Goal: Task Accomplishment & Management: Use online tool/utility

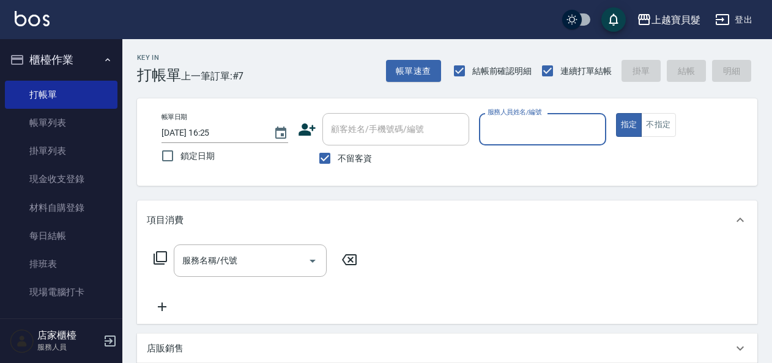
click at [490, 116] on label "服務人員姓名/編號" at bounding box center [514, 112] width 54 height 9
click at [490, 119] on input "服務人員姓名/編號" at bounding box center [542, 129] width 116 height 21
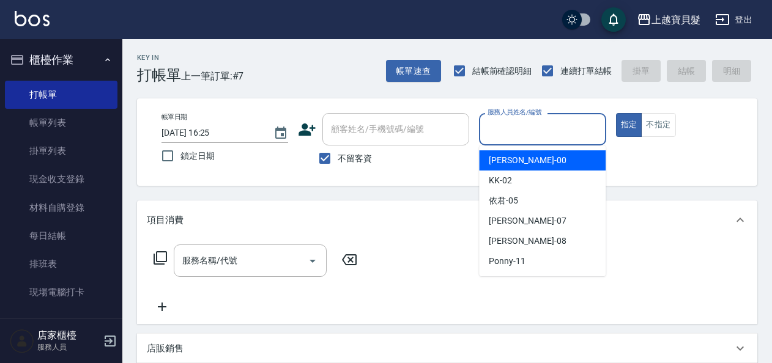
click at [493, 127] on input "服務人員姓名/編號" at bounding box center [542, 129] width 116 height 21
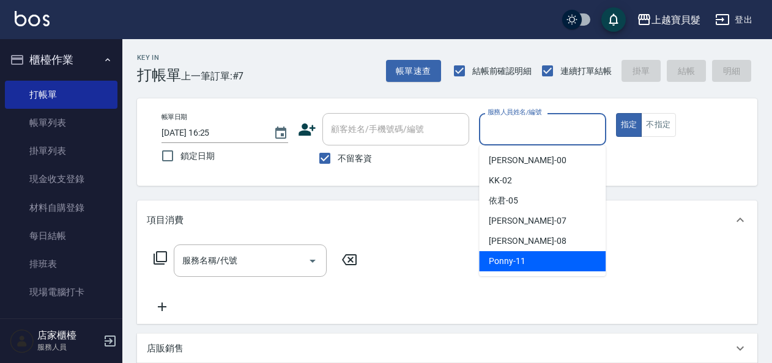
click at [515, 264] on span "Ponny -11" at bounding box center [507, 261] width 37 height 13
type input "Ponny-11"
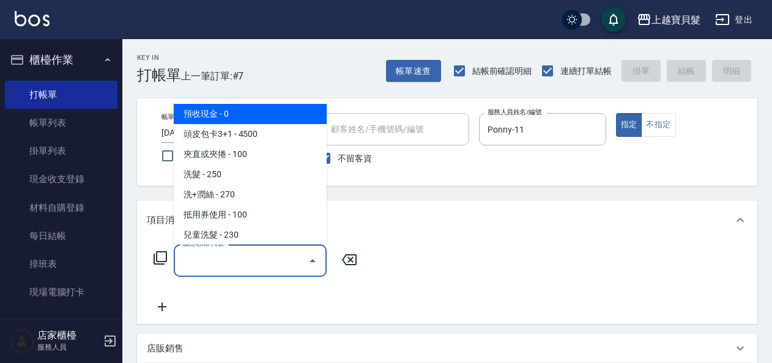
drag, startPoint x: 201, startPoint y: 257, endPoint x: 209, endPoint y: 263, distance: 10.2
click at [202, 260] on input "服務名稱/代號" at bounding box center [241, 260] width 124 height 21
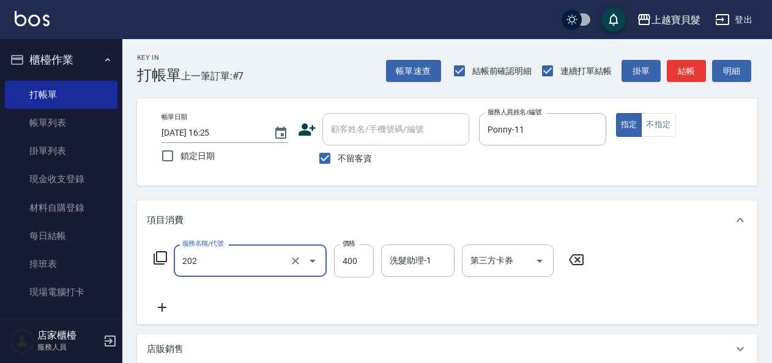
type input "剪髮(202)"
click at [166, 257] on icon at bounding box center [160, 258] width 15 height 15
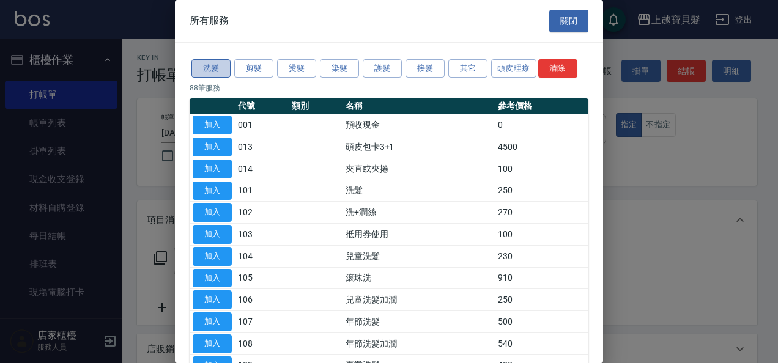
click at [210, 62] on button "洗髮" at bounding box center [210, 68] width 39 height 19
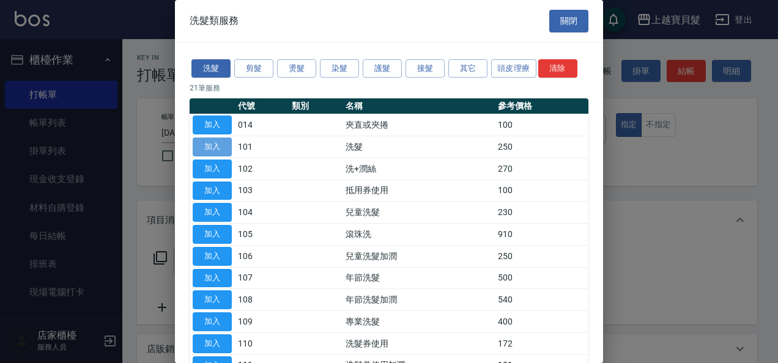
click at [213, 148] on button "加入" at bounding box center [212, 147] width 39 height 19
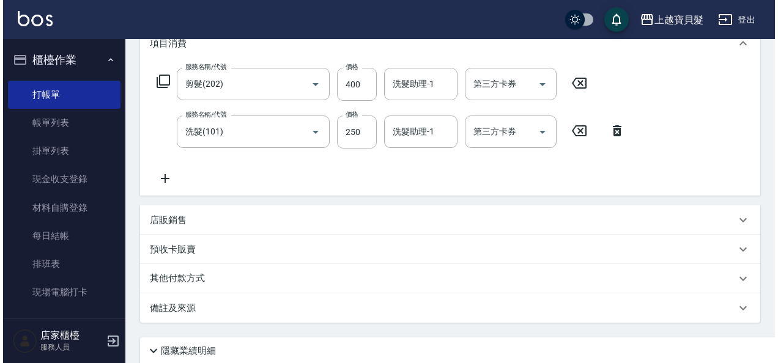
scroll to position [273, 0]
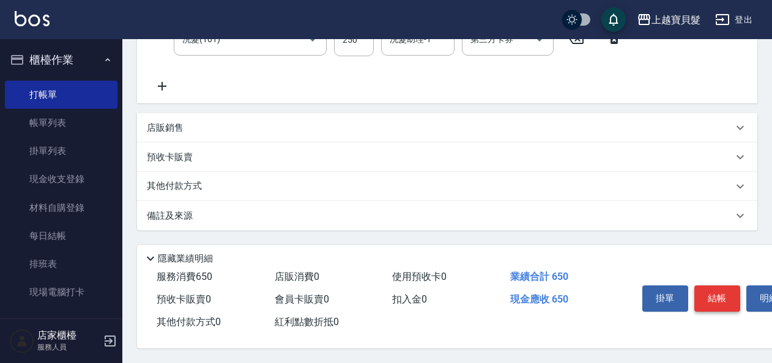
click at [724, 294] on button "結帳" at bounding box center [717, 299] width 46 height 26
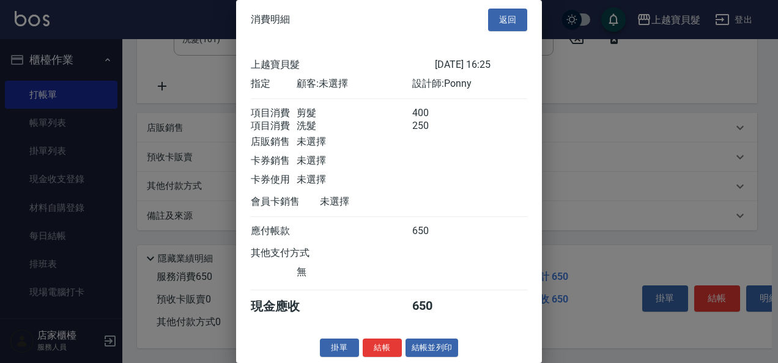
scroll to position [17, 0]
click at [422, 340] on button "結帳並列印" at bounding box center [431, 348] width 53 height 19
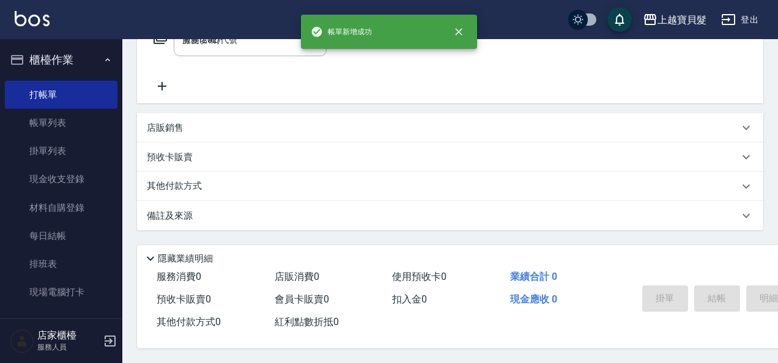
type input "[DATE] 18:07"
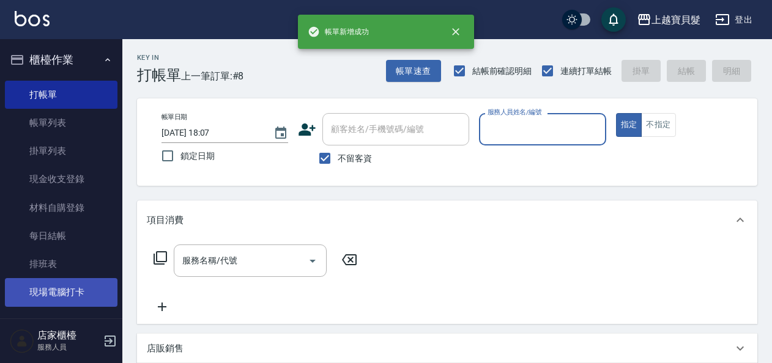
scroll to position [306, 0]
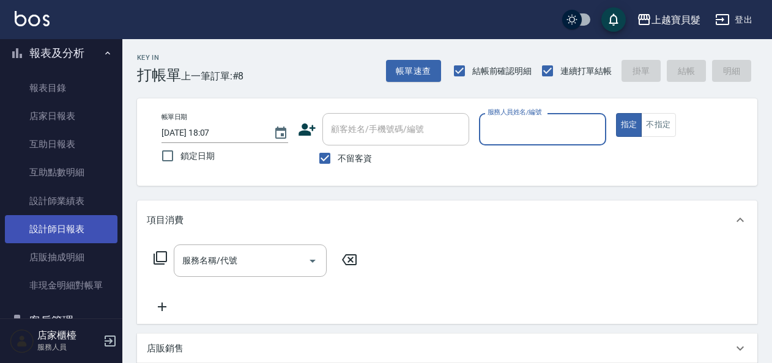
click at [55, 226] on link "設計師日報表" at bounding box center [61, 229] width 112 height 28
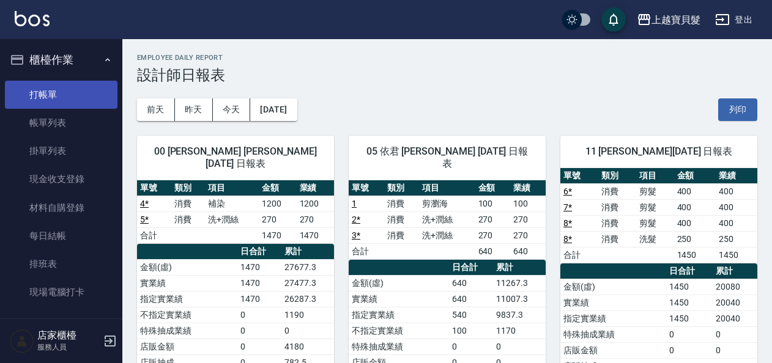
click at [54, 91] on link "打帳單" at bounding box center [61, 95] width 112 height 28
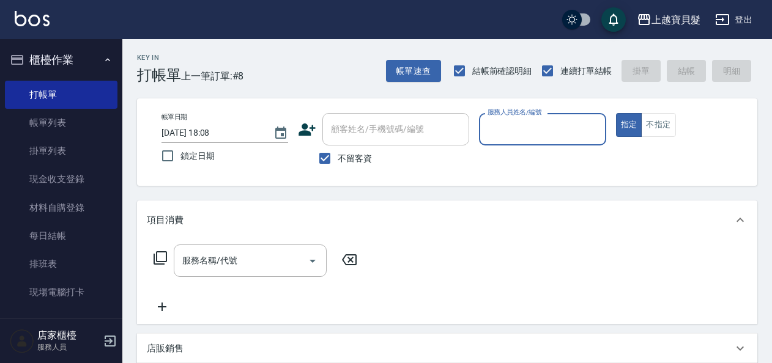
click at [498, 122] on input "服務人員姓名/編號" at bounding box center [542, 129] width 116 height 21
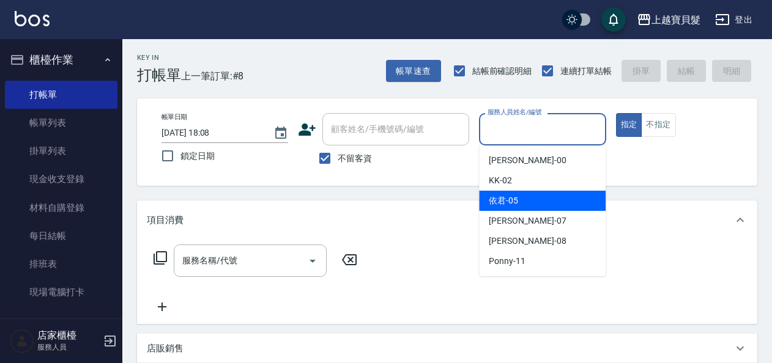
drag, startPoint x: 521, startPoint y: 204, endPoint x: 600, endPoint y: 168, distance: 87.5
click at [526, 204] on div "依君 -05" at bounding box center [542, 201] width 127 height 20
type input "依君-05"
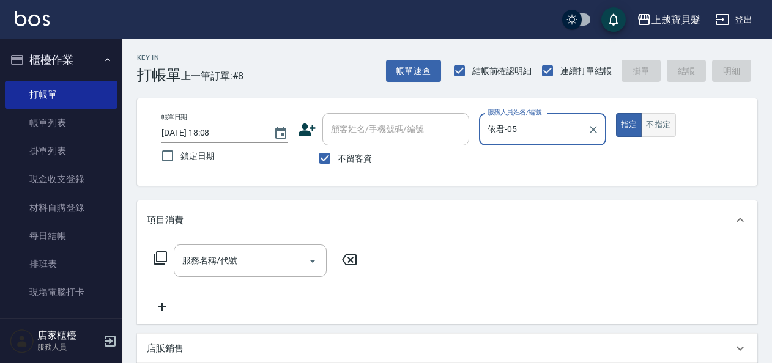
click at [671, 131] on button "不指定" at bounding box center [658, 125] width 34 height 24
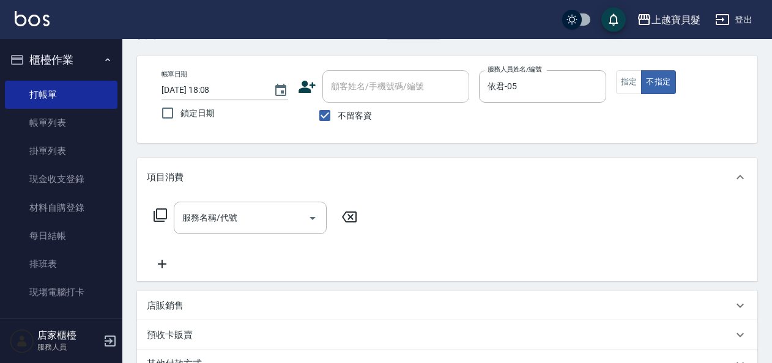
scroll to position [61, 0]
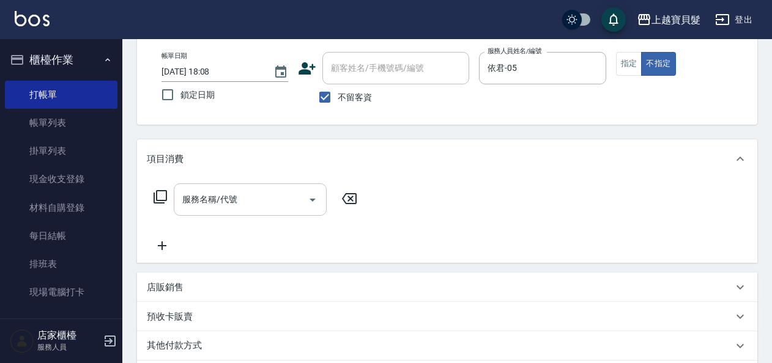
click at [273, 208] on input "服務名稱/代號" at bounding box center [241, 199] width 124 height 21
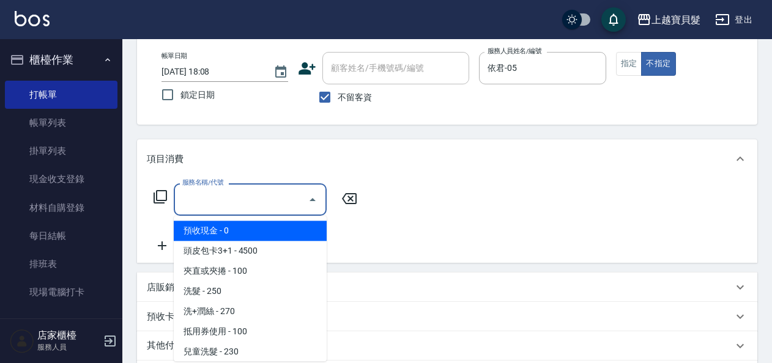
click at [161, 191] on icon at bounding box center [159, 196] width 13 height 13
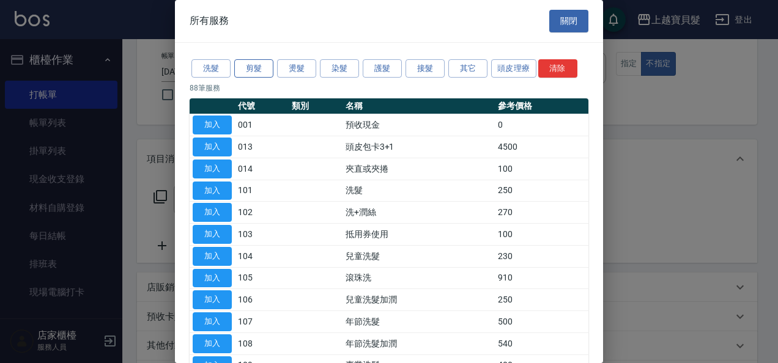
click at [251, 72] on button "剪髮" at bounding box center [253, 68] width 39 height 19
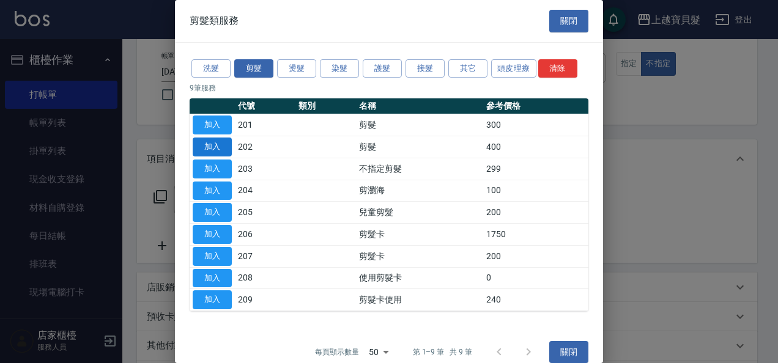
click at [224, 150] on button "加入" at bounding box center [212, 147] width 39 height 19
type input "剪髮(202)"
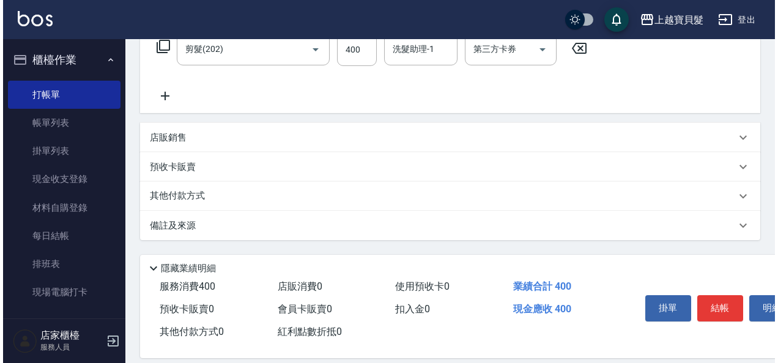
scroll to position [226, 0]
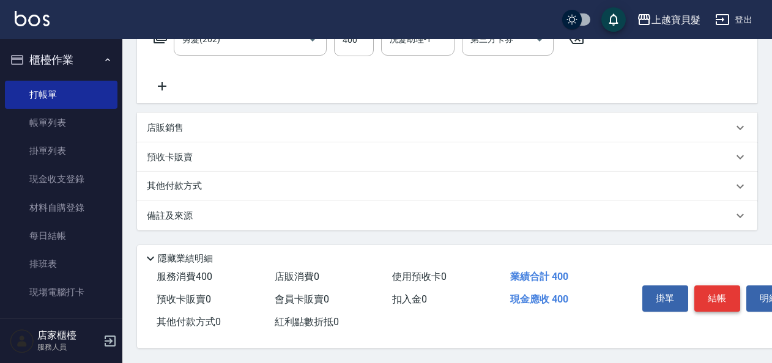
click at [707, 287] on button "結帳" at bounding box center [717, 299] width 46 height 26
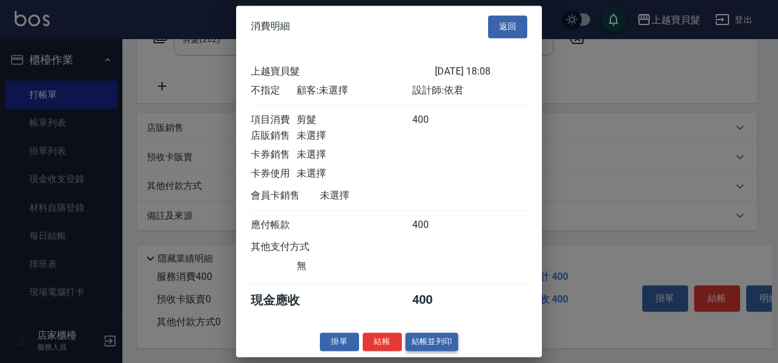
click at [409, 347] on button "結帳並列印" at bounding box center [431, 342] width 53 height 19
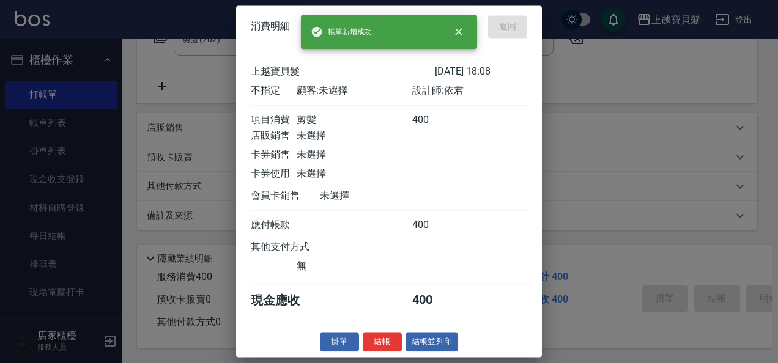
type input "[DATE] 18:09"
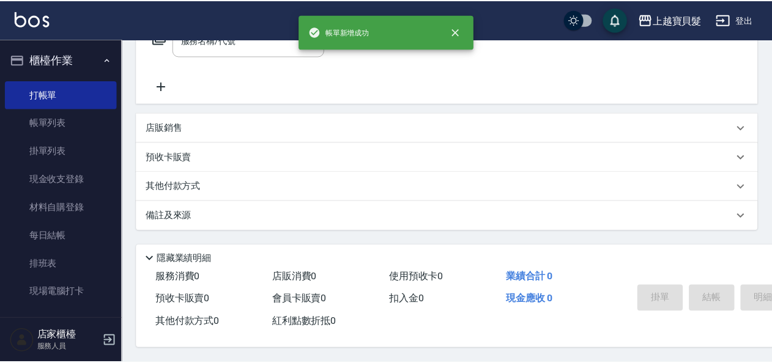
scroll to position [0, 0]
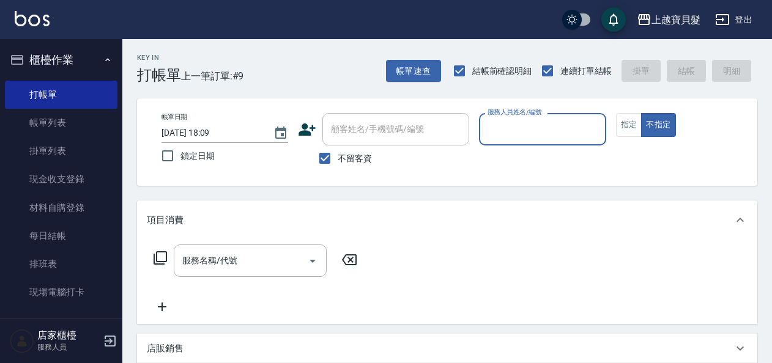
click at [549, 135] on input "服務人員姓名/編號" at bounding box center [542, 129] width 116 height 21
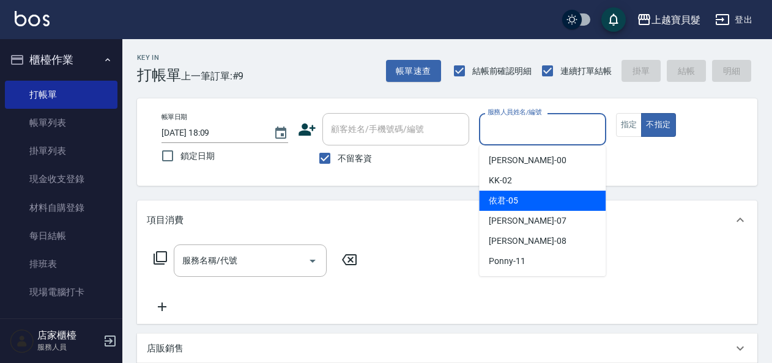
click at [540, 202] on div "依君 -05" at bounding box center [542, 201] width 127 height 20
type input "依君-05"
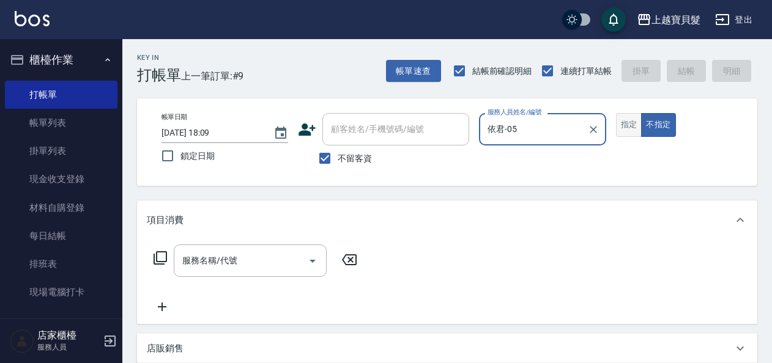
click at [618, 128] on button "指定" at bounding box center [629, 125] width 26 height 24
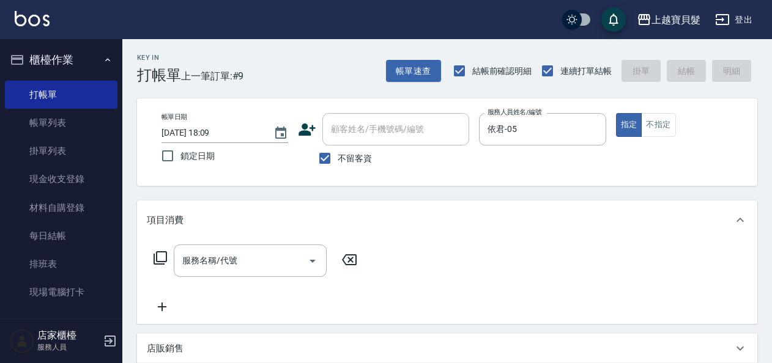
click at [167, 258] on icon at bounding box center [160, 258] width 15 height 15
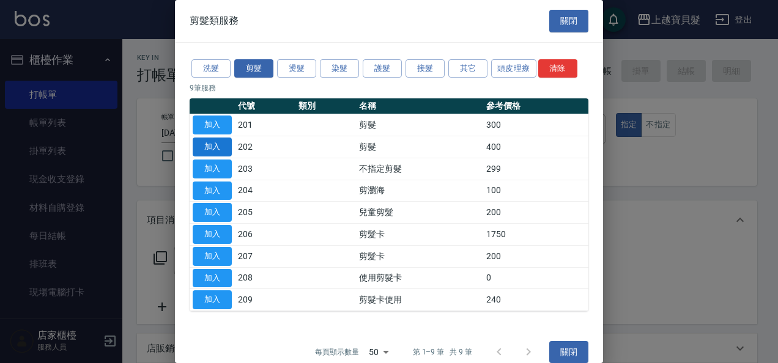
click at [210, 149] on button "加入" at bounding box center [212, 147] width 39 height 19
type input "剪髮(202)"
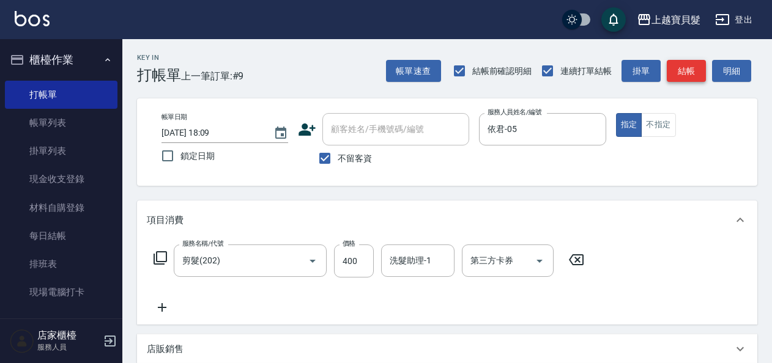
click at [680, 74] on button "結帳" at bounding box center [685, 71] width 39 height 23
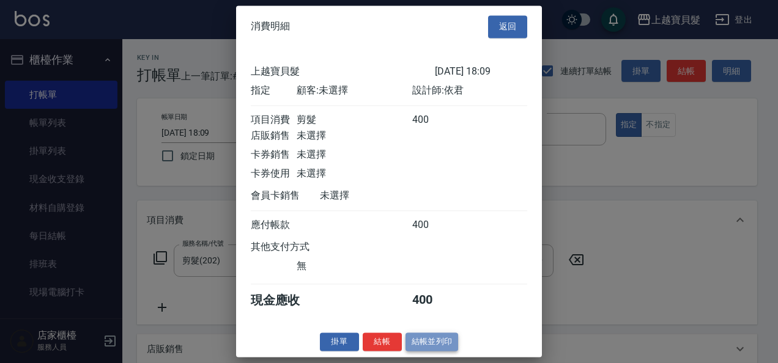
click at [443, 351] on button "結帳並列印" at bounding box center [431, 342] width 53 height 19
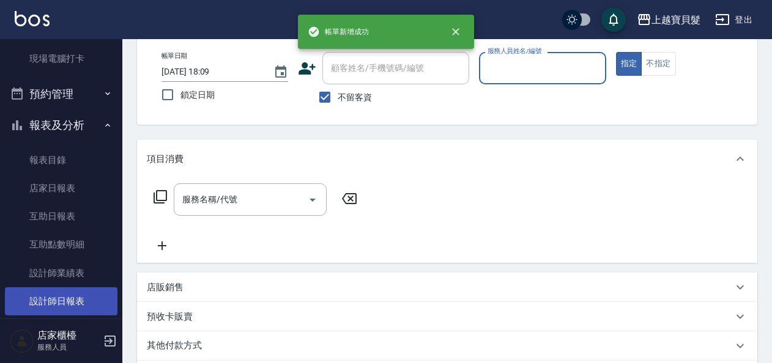
scroll to position [306, 0]
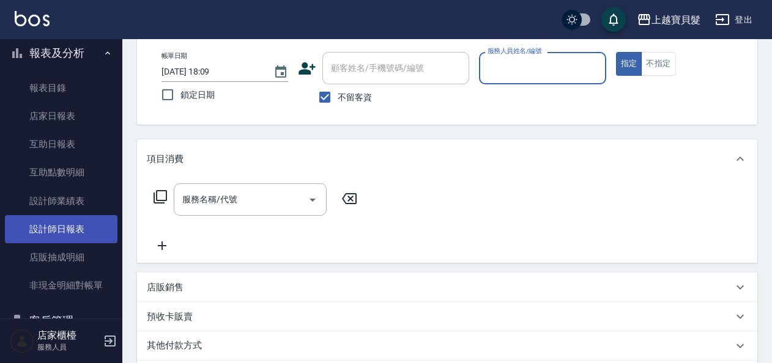
click at [68, 238] on link "設計師日報表" at bounding box center [61, 229] width 112 height 28
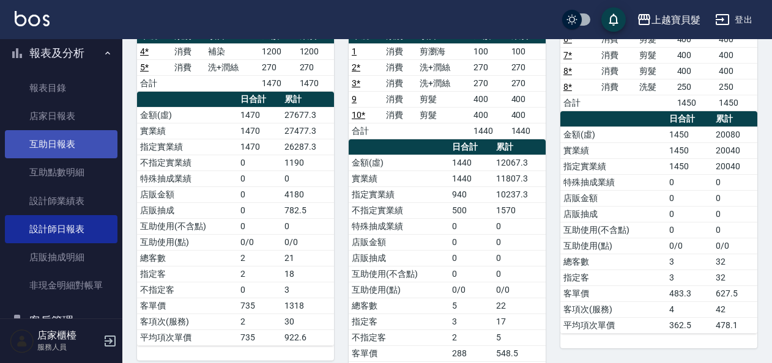
scroll to position [133, 0]
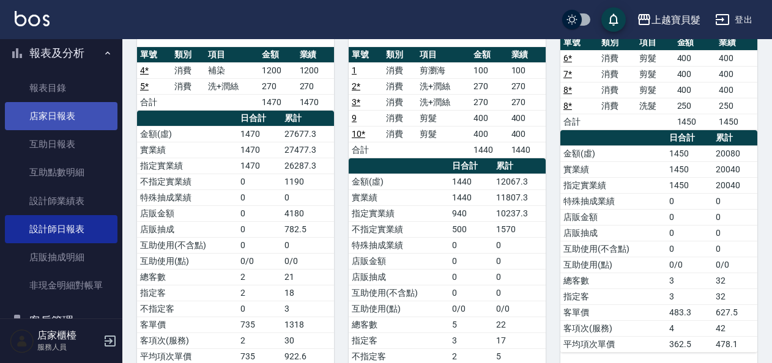
click at [29, 112] on link "店家日報表" at bounding box center [61, 116] width 112 height 28
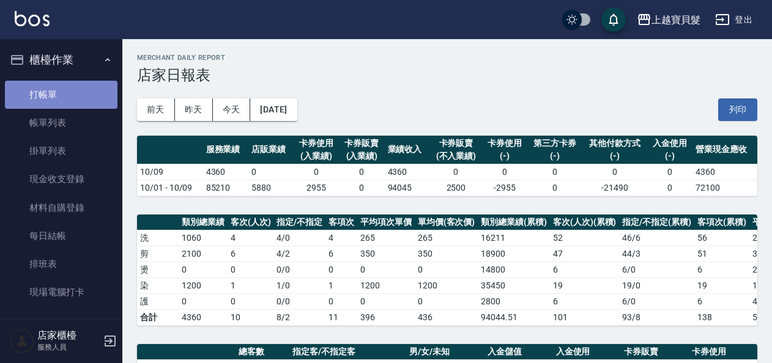
click at [92, 95] on link "打帳單" at bounding box center [61, 95] width 112 height 28
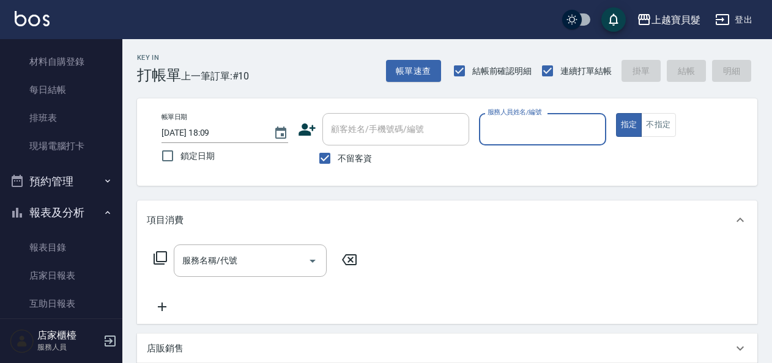
scroll to position [183, 0]
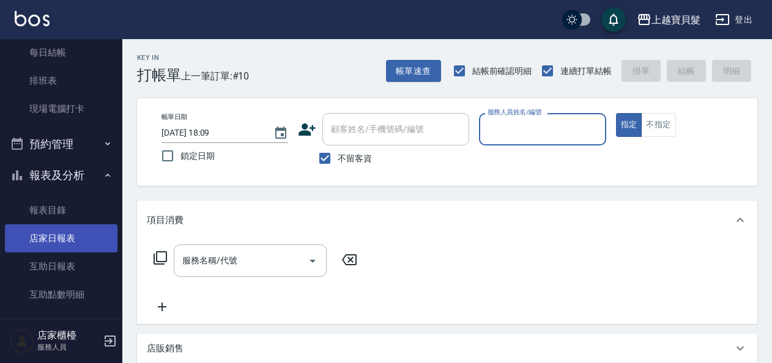
click at [70, 242] on link "店家日報表" at bounding box center [61, 238] width 112 height 28
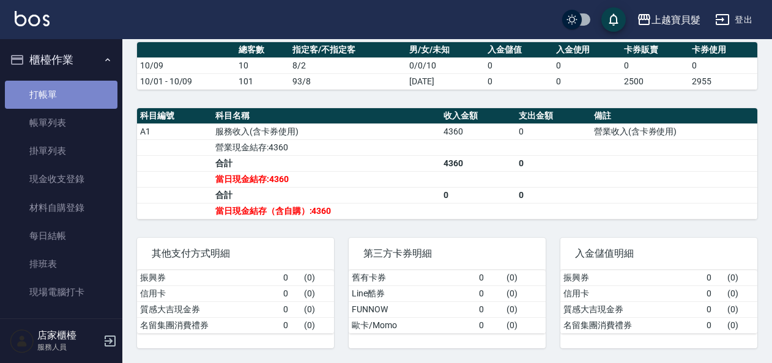
click at [72, 96] on link "打帳單" at bounding box center [61, 95] width 112 height 28
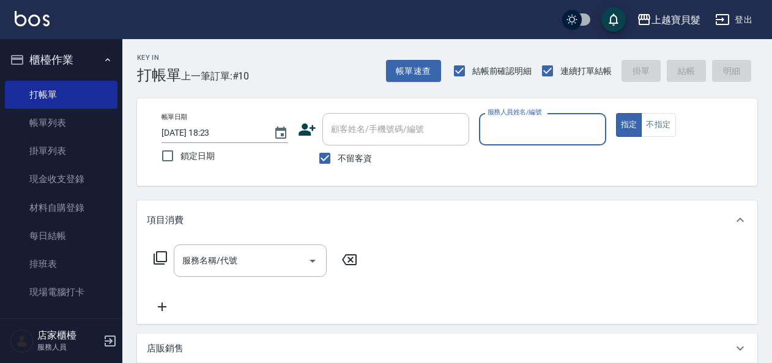
click at [507, 133] on input "服務人員姓名/編號" at bounding box center [542, 129] width 116 height 21
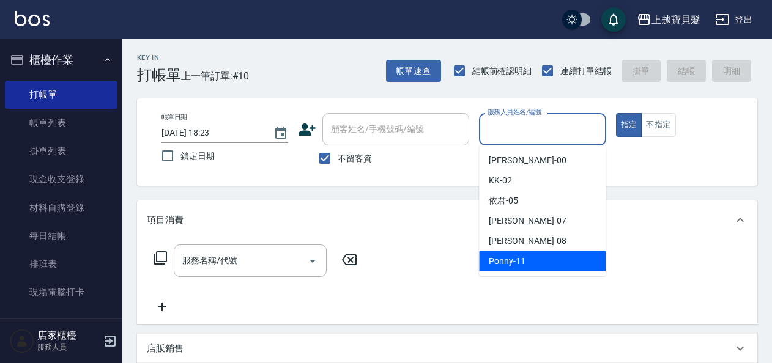
click at [536, 263] on div "Ponny -11" at bounding box center [542, 261] width 127 height 20
type input "Ponny-11"
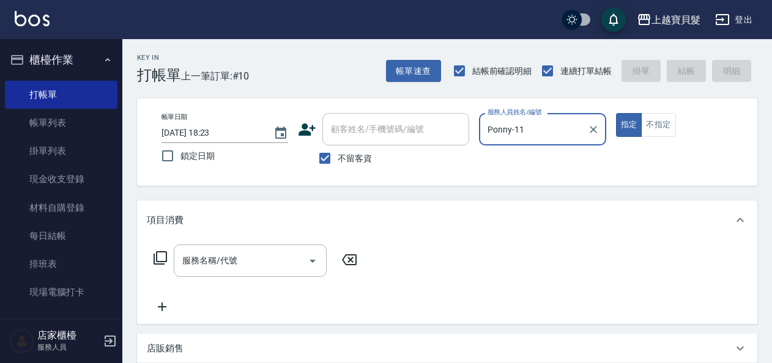
click at [162, 257] on icon at bounding box center [160, 258] width 15 height 15
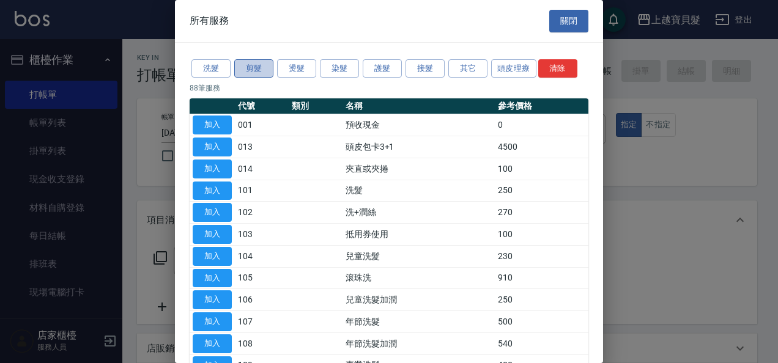
click at [262, 75] on button "剪髮" at bounding box center [253, 68] width 39 height 19
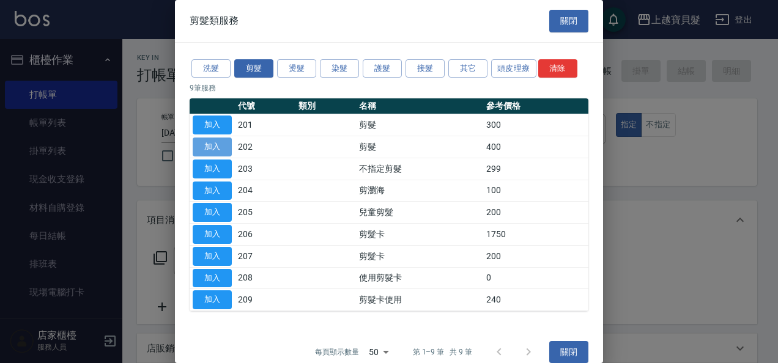
click at [218, 147] on button "加入" at bounding box center [212, 147] width 39 height 19
type input "剪髮(202)"
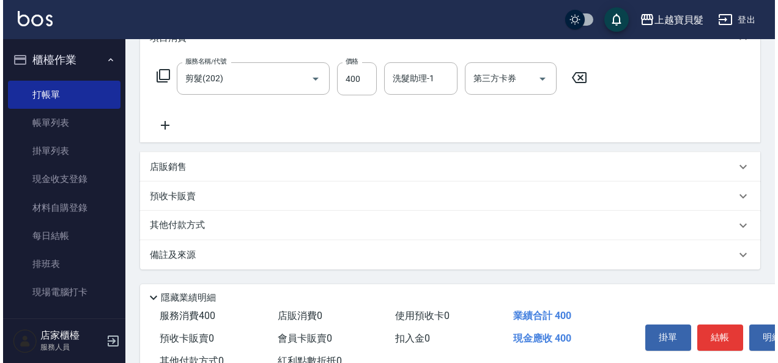
scroll to position [226, 0]
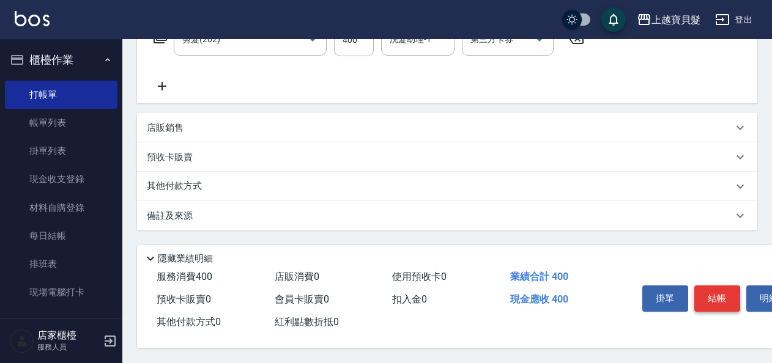
click at [702, 291] on button "結帳" at bounding box center [717, 299] width 46 height 26
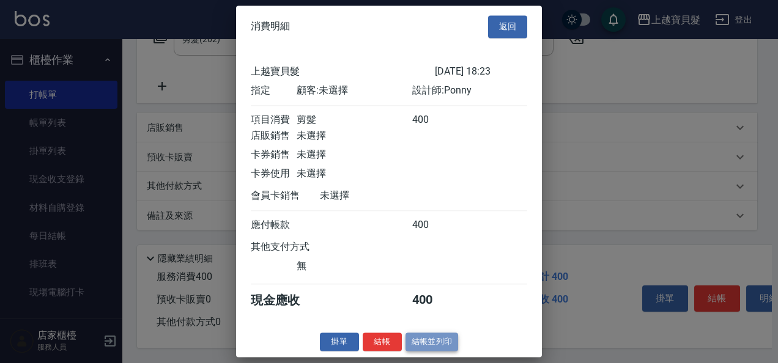
click at [422, 345] on button "結帳並列印" at bounding box center [431, 342] width 53 height 19
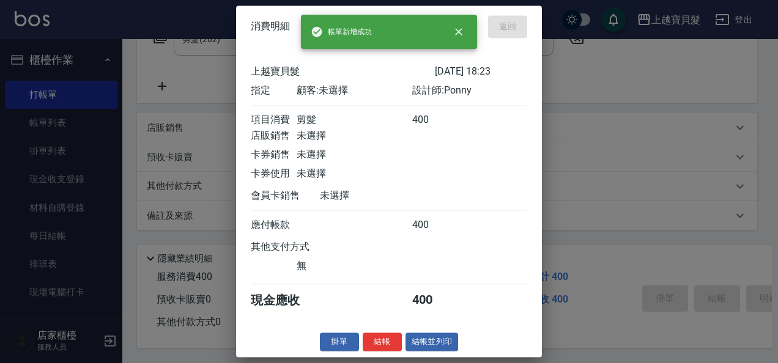
type input "[DATE] 18:38"
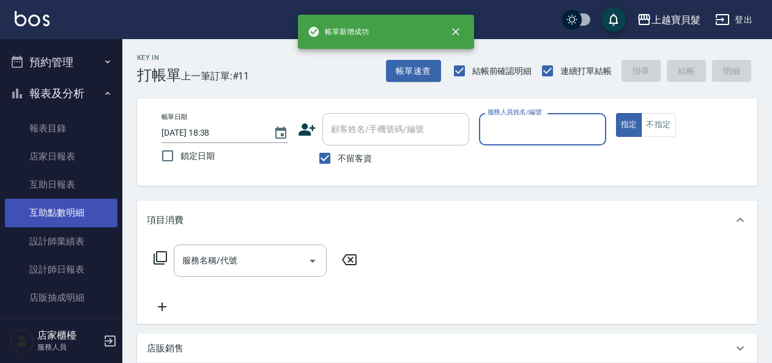
scroll to position [367, 0]
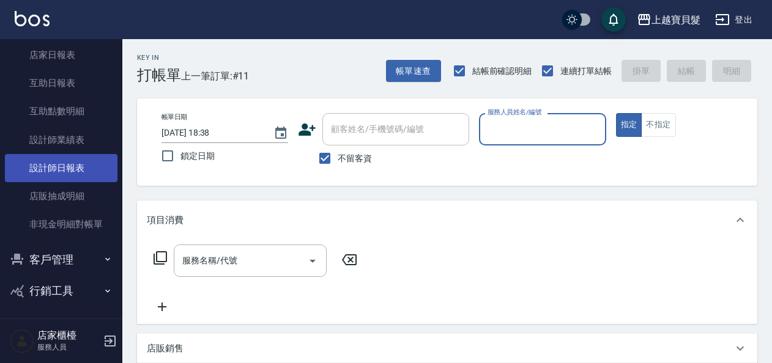
click at [47, 166] on link "設計師日報表" at bounding box center [61, 168] width 112 height 28
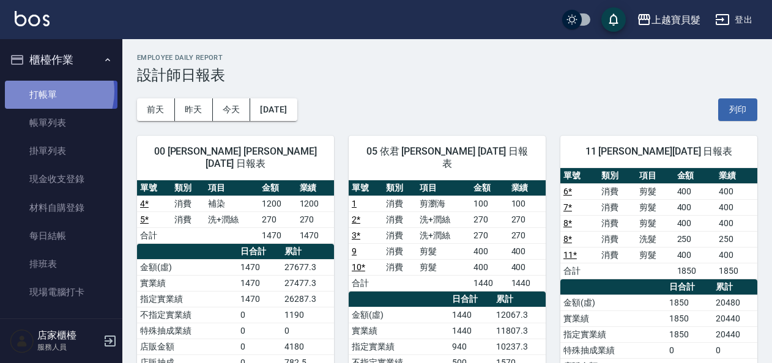
click at [43, 91] on link "打帳單" at bounding box center [61, 95] width 112 height 28
